Goal: Browse casually

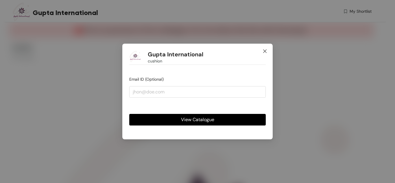
click at [266, 50] on icon "close" at bounding box center [264, 50] width 3 height 3
click at [265, 52] on icon "close" at bounding box center [265, 51] width 5 height 5
